Goal: Check status: Check status

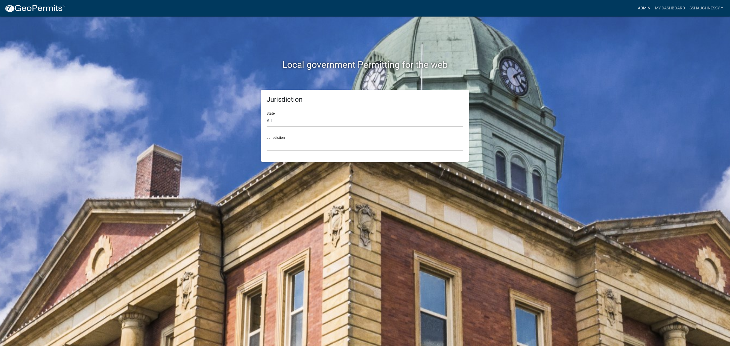
click at [646, 7] on link "Admin" at bounding box center [644, 8] width 17 height 11
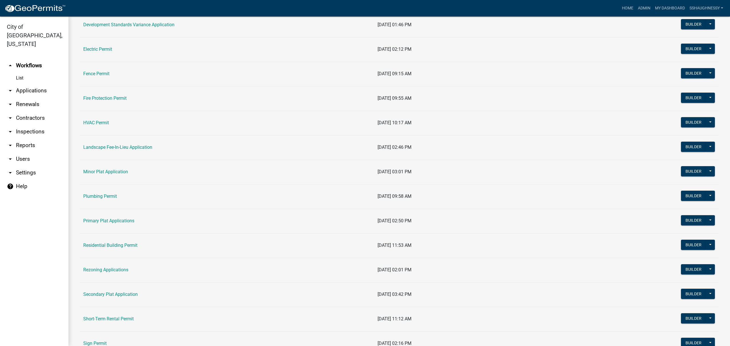
scroll to position [190, 0]
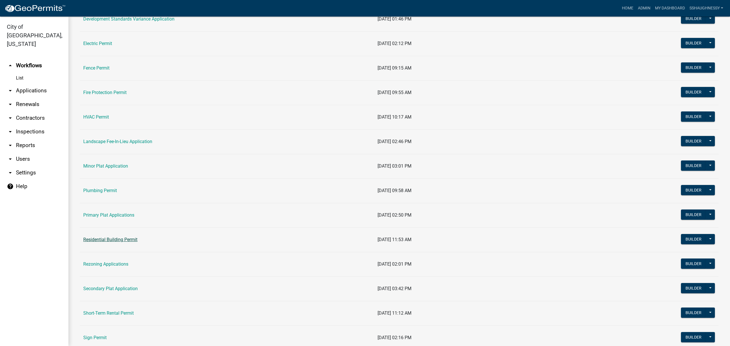
click at [131, 242] on link "Residential Building Permit" at bounding box center [110, 239] width 54 height 5
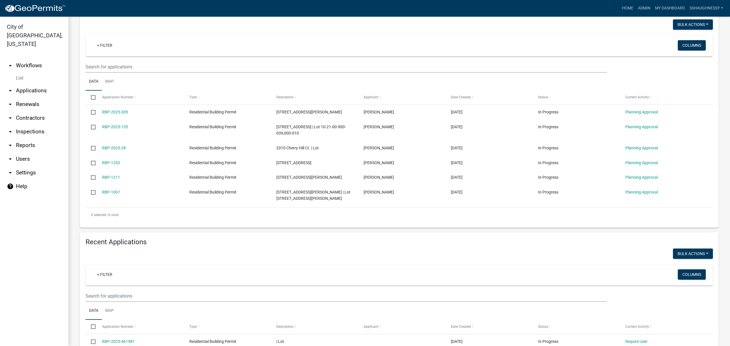
scroll to position [152, 0]
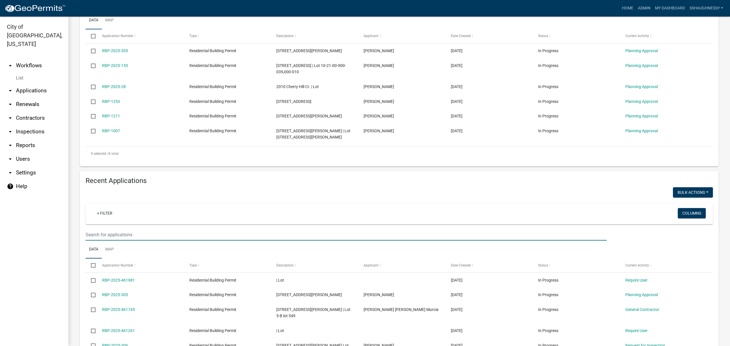
click at [268, 11] on input "text" at bounding box center [347, 6] width 522 height 12
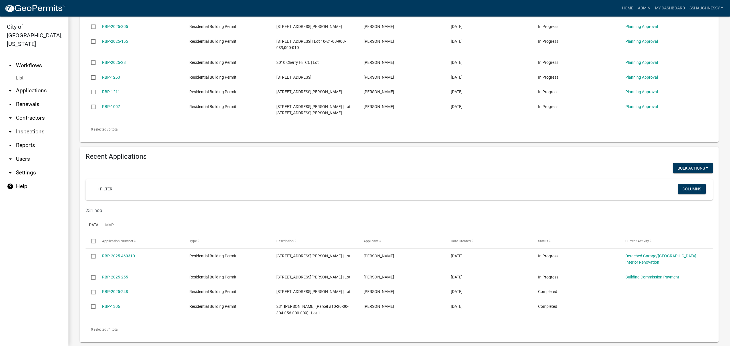
scroll to position [197, 0]
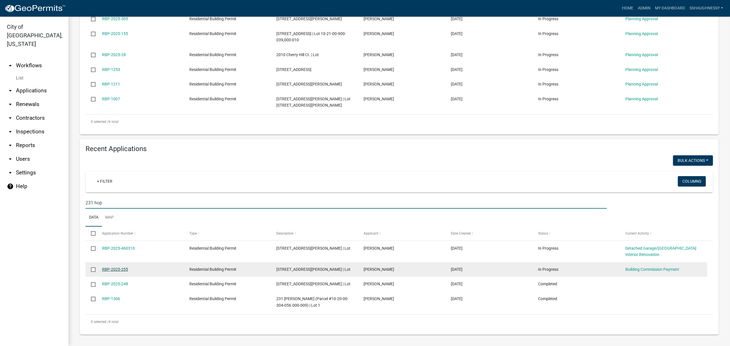
type input "231 hop"
click at [109, 267] on link "RBP-2025-255" at bounding box center [115, 269] width 26 height 5
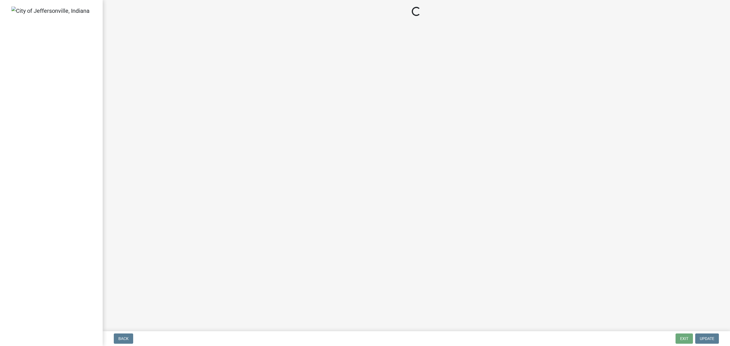
select select "3: 3"
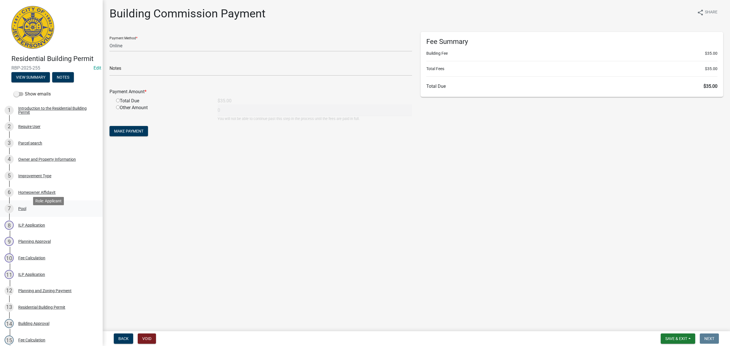
click at [57, 213] on div "7 Pool" at bounding box center [49, 208] width 89 height 9
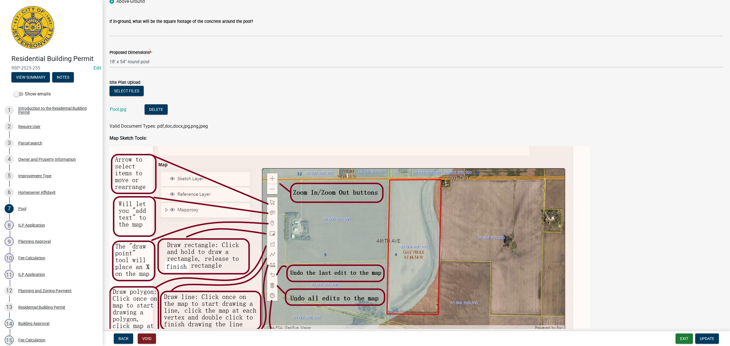
scroll to position [190, 0]
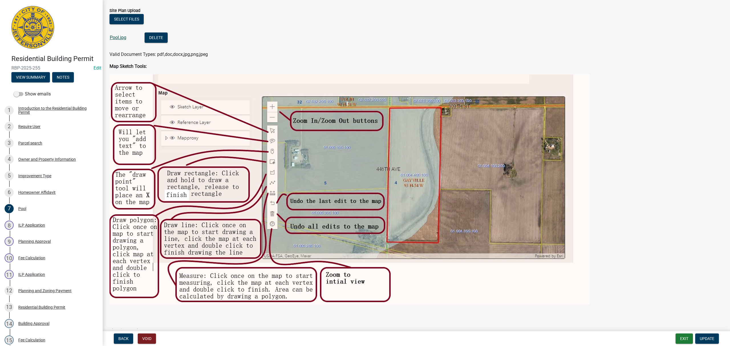
click at [114, 35] on link "Pool.jpg" at bounding box center [118, 37] width 17 height 5
